Goal: Find specific page/section: Find specific page/section

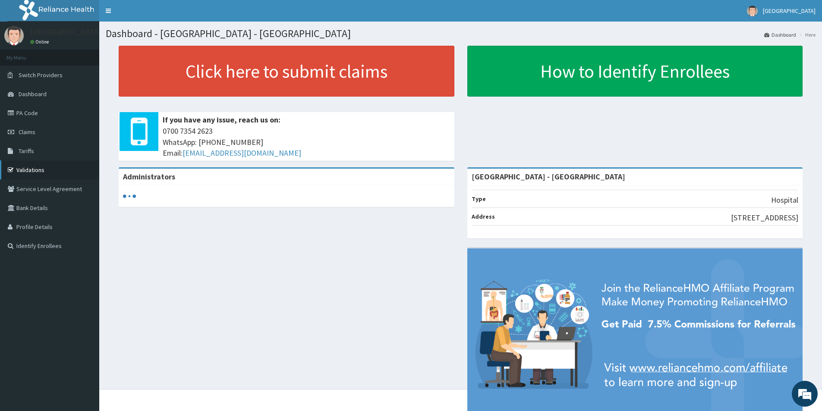
click at [78, 167] on link "Validations" at bounding box center [49, 170] width 99 height 19
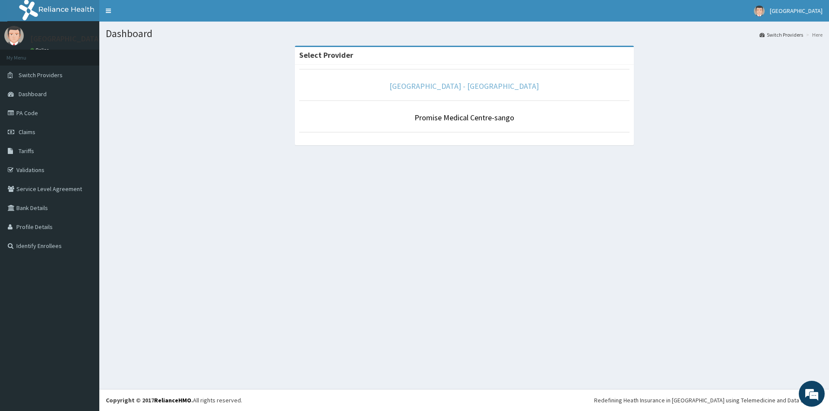
click at [439, 84] on link "[GEOGRAPHIC_DATA] - [GEOGRAPHIC_DATA]" at bounding box center [463, 86] width 149 height 10
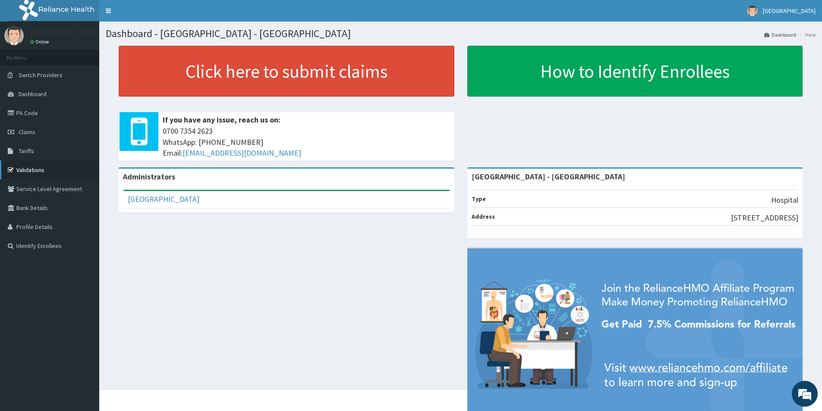
click at [47, 172] on link "Validations" at bounding box center [49, 170] width 99 height 19
